Goal: Navigation & Orientation: Find specific page/section

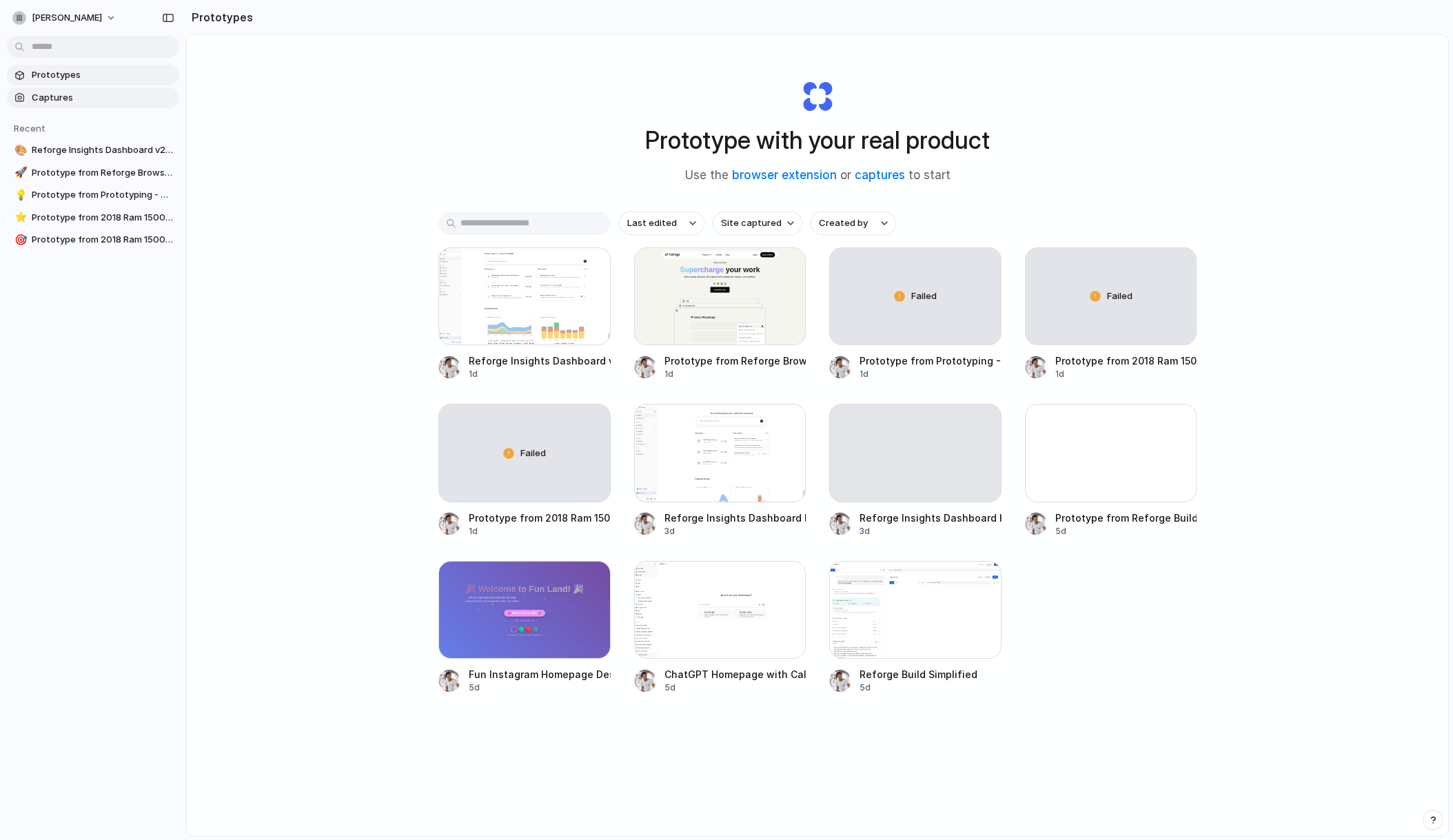
click at [42, 98] on span "Captures" at bounding box center [102, 97] width 142 height 13
drag, startPoint x: 76, startPoint y: 320, endPoint x: 77, endPoint y: 306, distance: 14.0
click at [76, 318] on div "Prototypes Captures Recent 🎨 Reforge Insights Dashboard v2 - Spacious & Rounded…" at bounding box center [93, 215] width 186 height 431
